Goal: Book appointment/travel/reservation

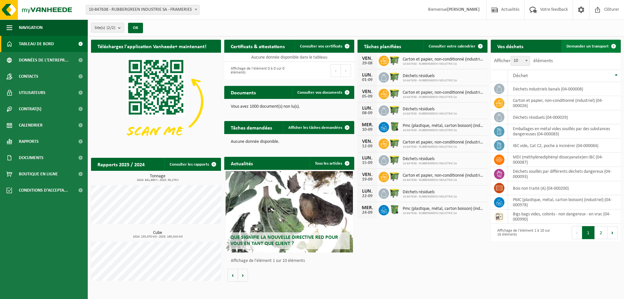
click at [594, 45] on span "Demander un transport" at bounding box center [588, 46] width 42 height 4
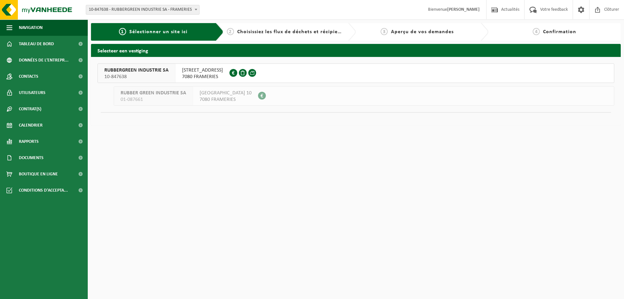
click at [161, 75] on span "10-847638" at bounding box center [136, 76] width 64 height 7
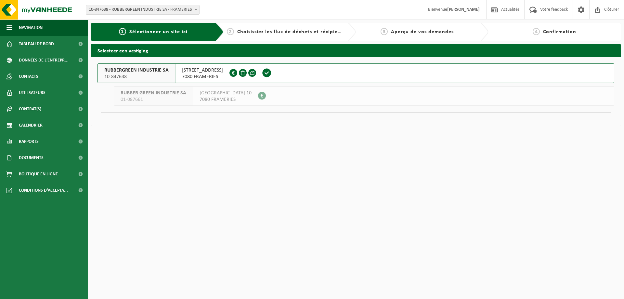
click at [184, 73] on span "ROUTE DE BAVAY 44" at bounding box center [202, 70] width 41 height 7
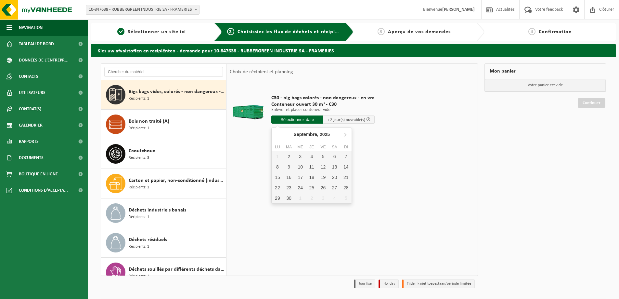
click at [290, 117] on input "text" at bounding box center [297, 119] width 52 height 8
click at [289, 156] on div "2" at bounding box center [288, 156] width 11 height 10
type input "à partir de 2025-09-02"
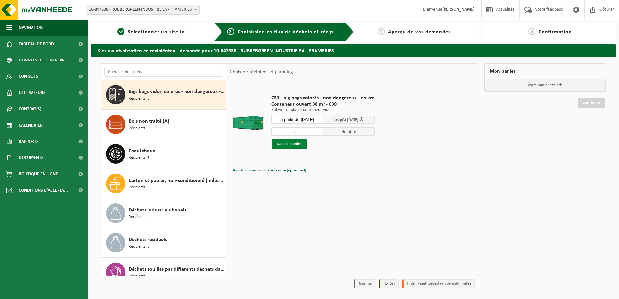
click at [290, 145] on button "Dans le panier" at bounding box center [289, 144] width 35 height 10
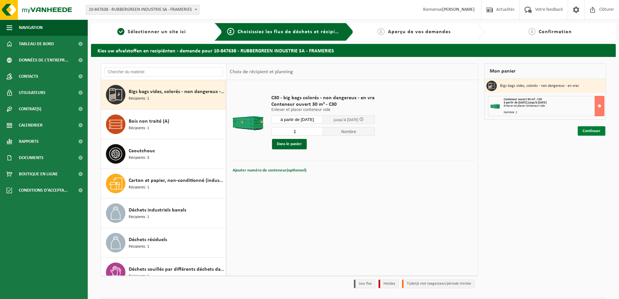
click at [593, 131] on link "Continuer" at bounding box center [592, 130] width 28 height 9
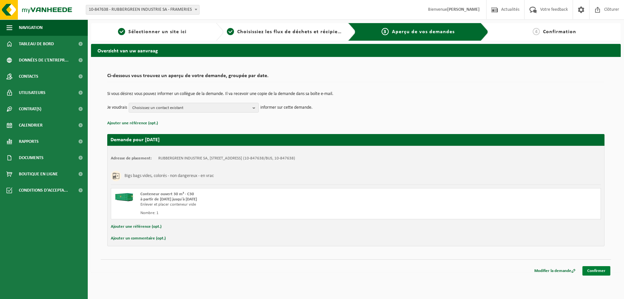
click at [601, 270] on link "Confirmer" at bounding box center [597, 270] width 28 height 9
click at [597, 270] on link "Confirmer" at bounding box center [597, 270] width 28 height 9
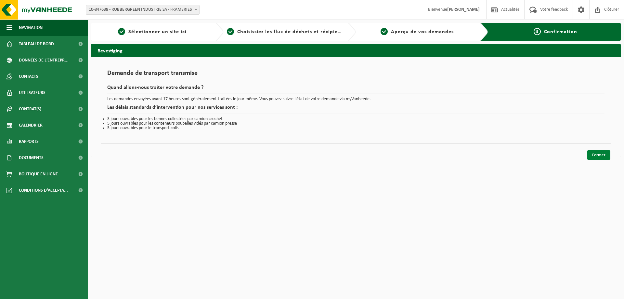
click at [598, 155] on link "Fermer" at bounding box center [598, 154] width 23 height 9
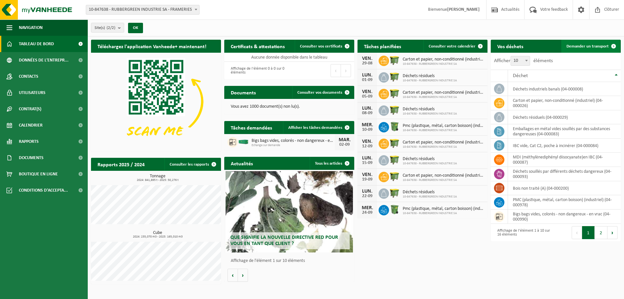
click at [588, 41] on link "Demander un transport" at bounding box center [590, 46] width 59 height 13
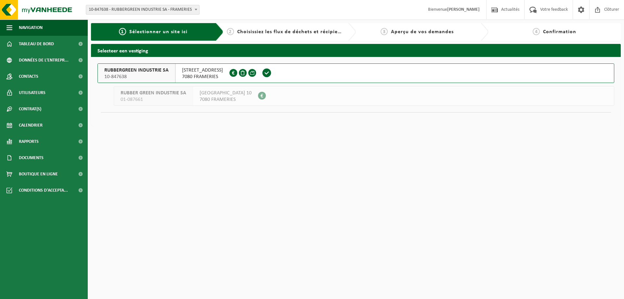
click at [138, 78] on span "10-847638" at bounding box center [136, 76] width 64 height 7
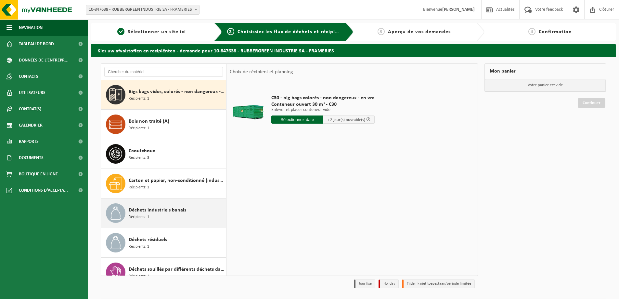
click at [145, 212] on span "Déchets industriels banals" at bounding box center [158, 210] width 58 height 8
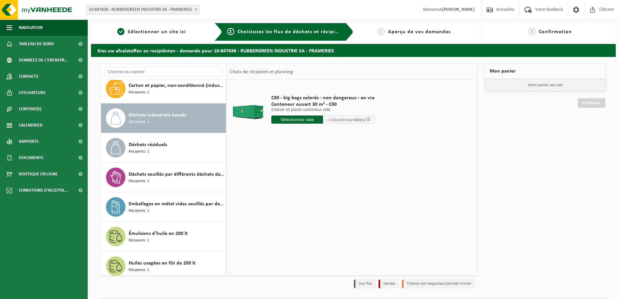
scroll to position [118, 0]
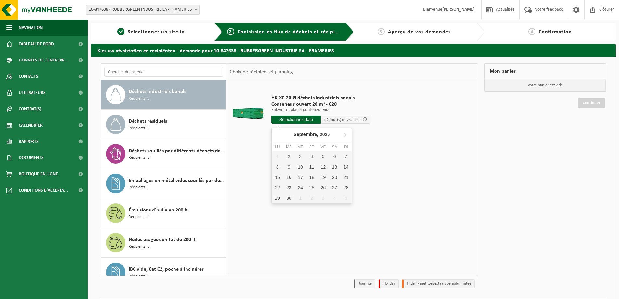
click at [300, 118] on input "text" at bounding box center [295, 119] width 49 height 8
click at [290, 154] on div "2" at bounding box center [288, 156] width 11 height 10
type input "à partir de 2025-09-02"
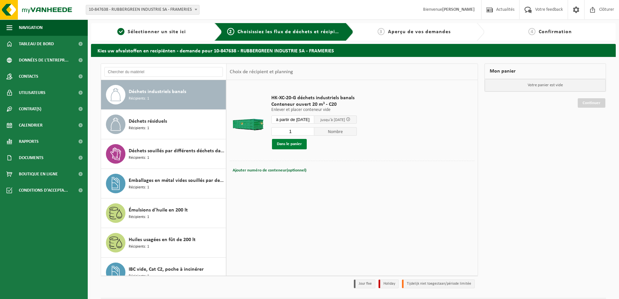
click at [281, 142] on button "Dans le panier" at bounding box center [289, 144] width 35 height 10
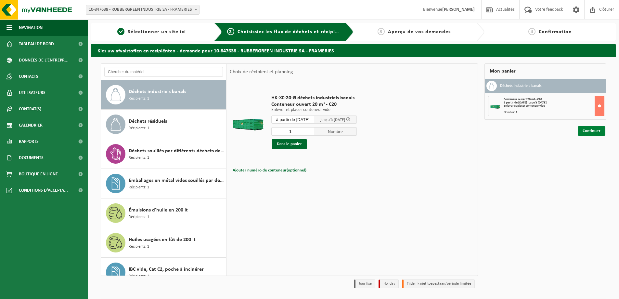
click at [595, 128] on link "Continuer" at bounding box center [592, 130] width 28 height 9
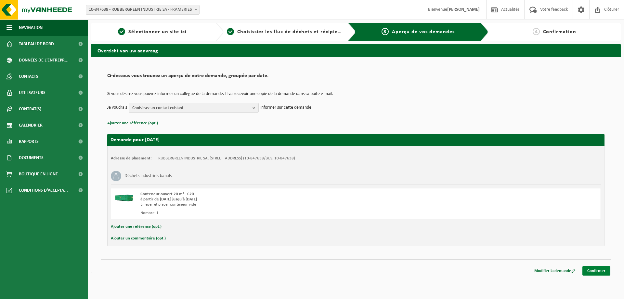
click at [594, 268] on link "Confirmer" at bounding box center [597, 270] width 28 height 9
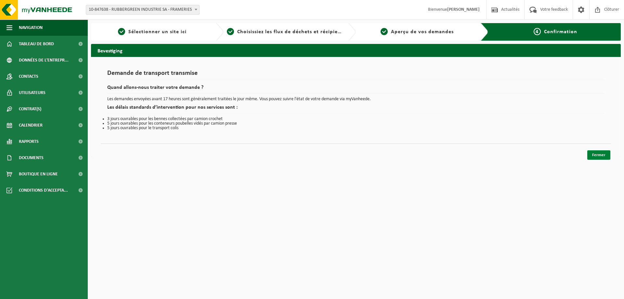
click at [602, 157] on link "Fermer" at bounding box center [598, 154] width 23 height 9
